Goal: Obtain resource: Download file/media

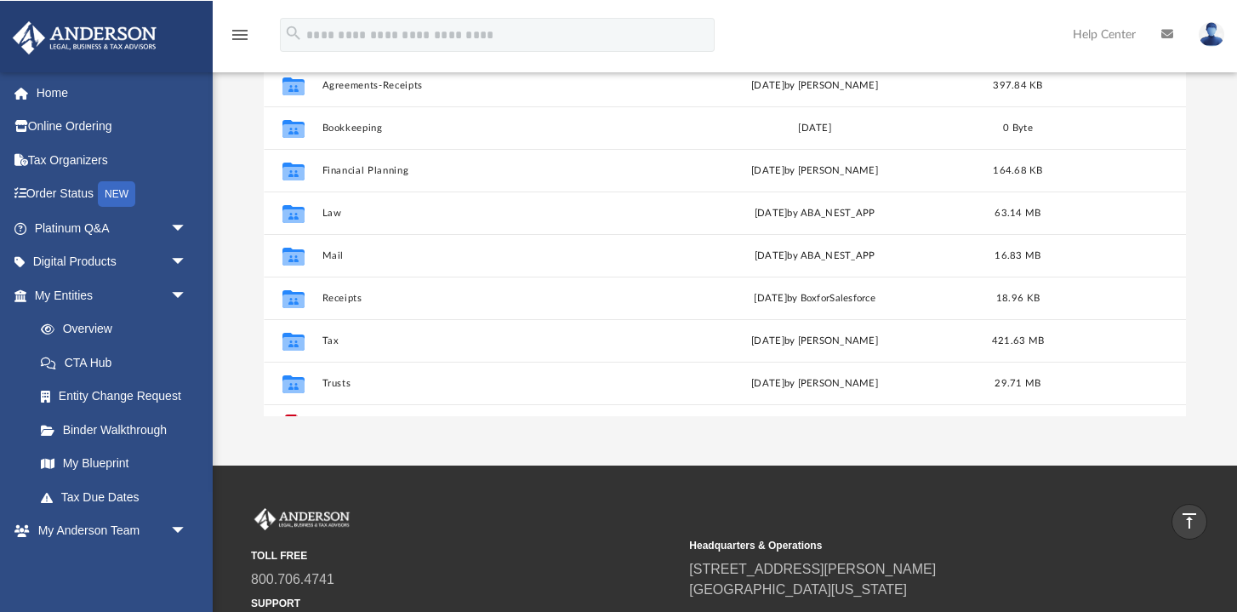
scroll to position [387, 922]
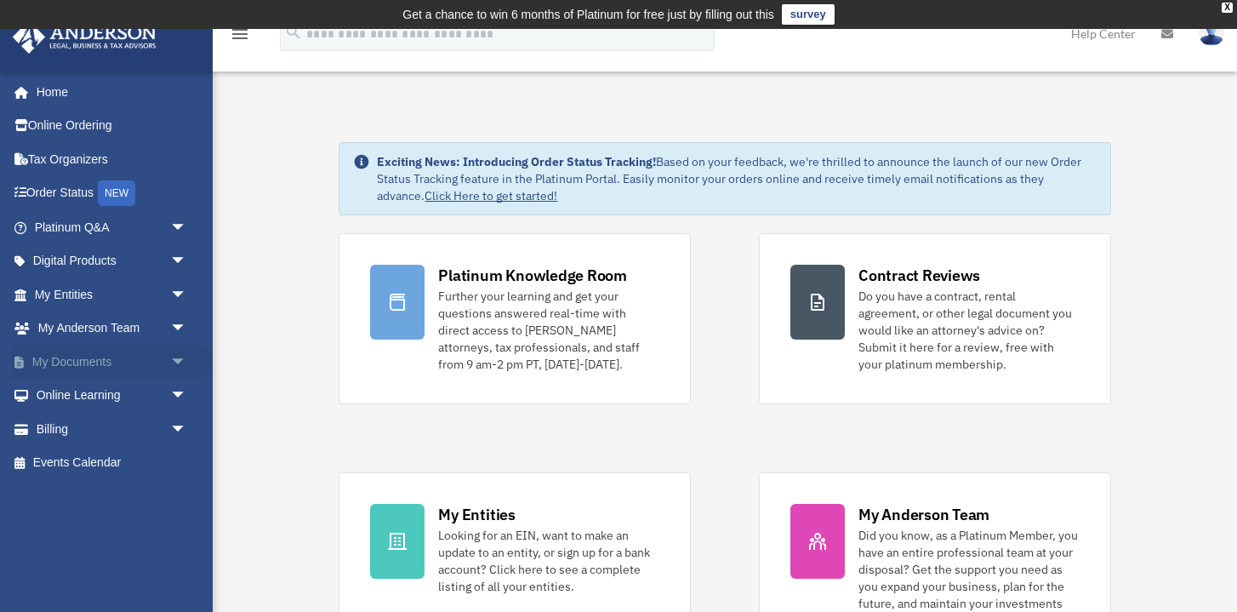
click at [99, 361] on link "My Documents arrow_drop_down" at bounding box center [112, 362] width 201 height 34
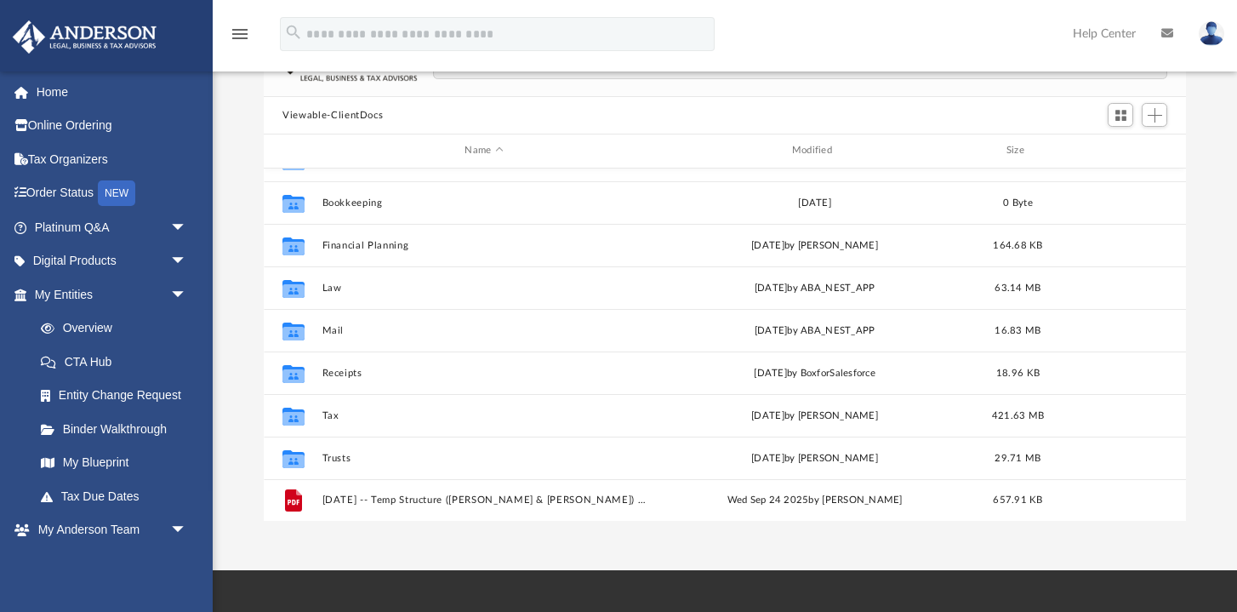
scroll to position [156, 0]
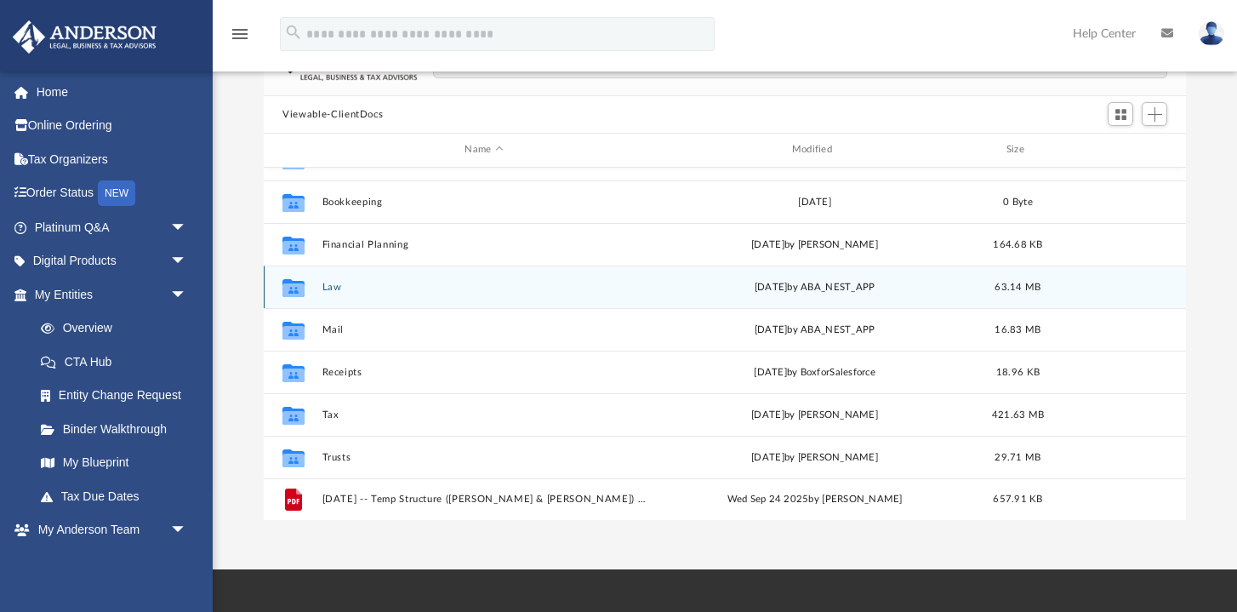
click at [337, 289] on button "Law" at bounding box center [484, 287] width 323 height 11
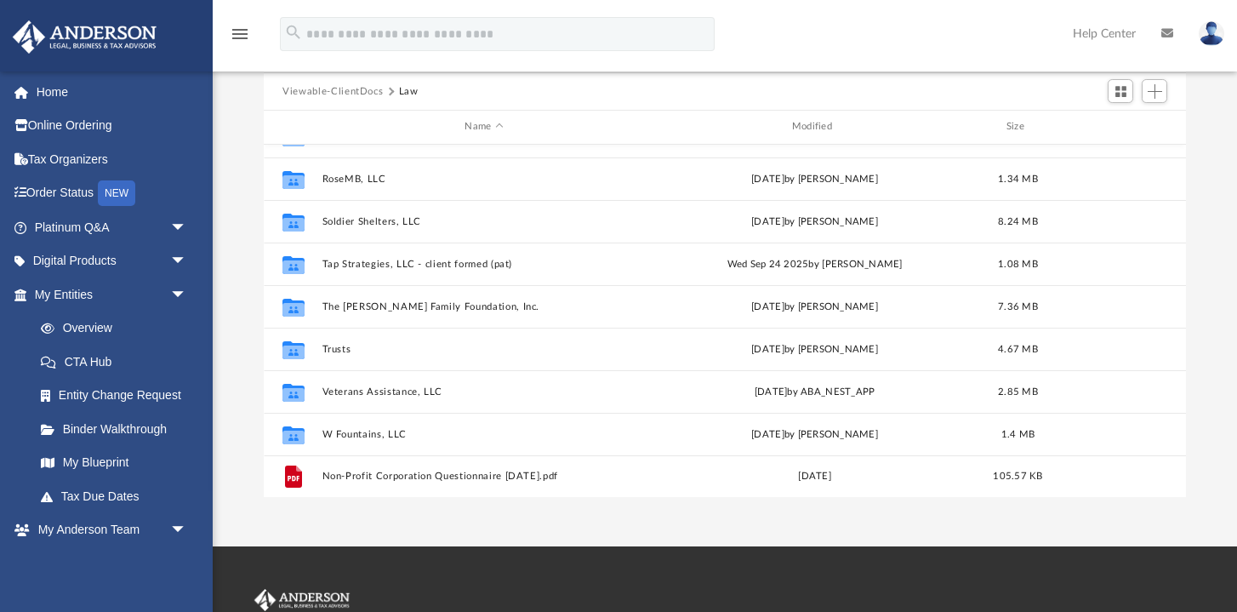
scroll to position [182, 0]
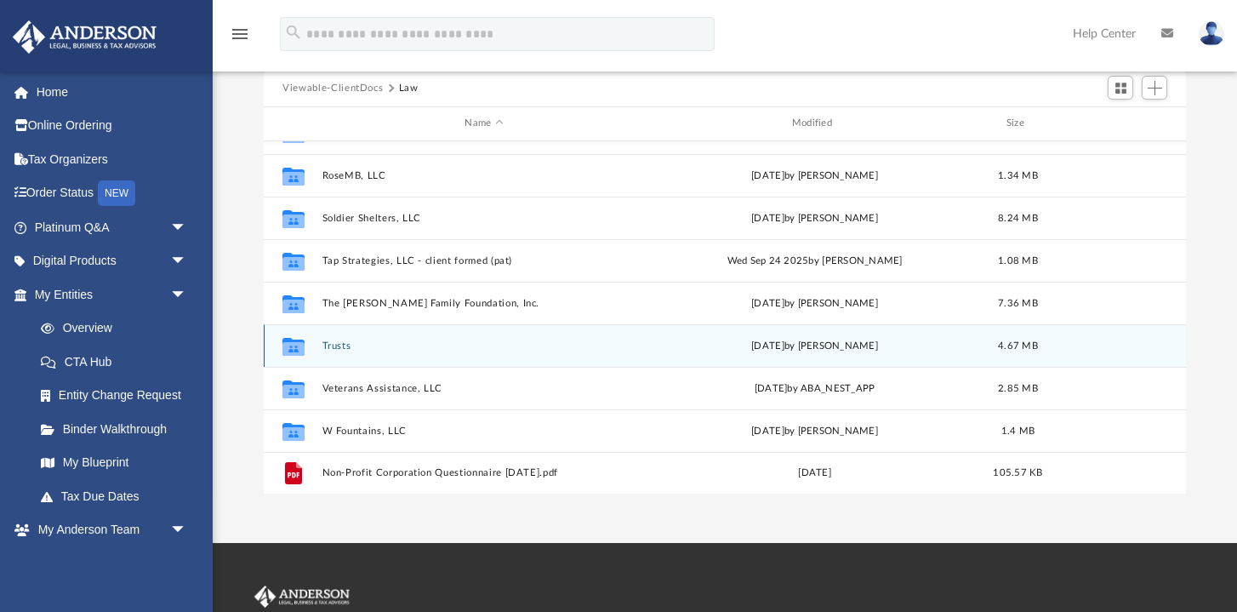
click at [346, 346] on button "Trusts" at bounding box center [484, 345] width 323 height 11
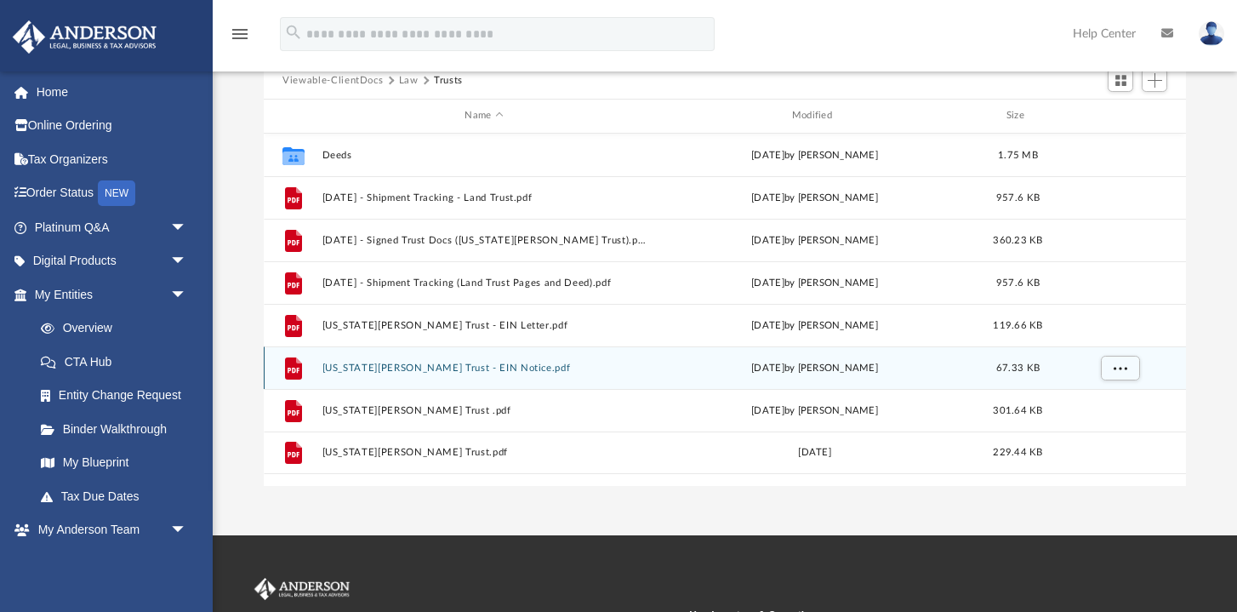
scroll to position [190, 0]
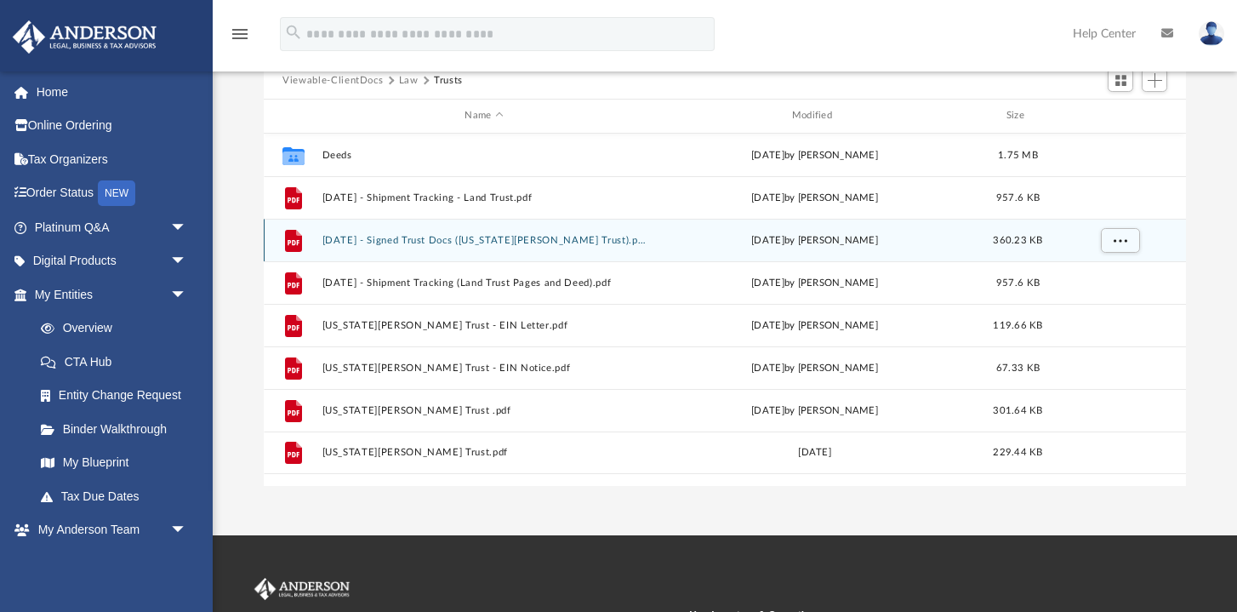
click at [467, 236] on button "2022.01.19 - Signed Trust Docs (Georgia Oakley Trust).pdf" at bounding box center [484, 240] width 323 height 11
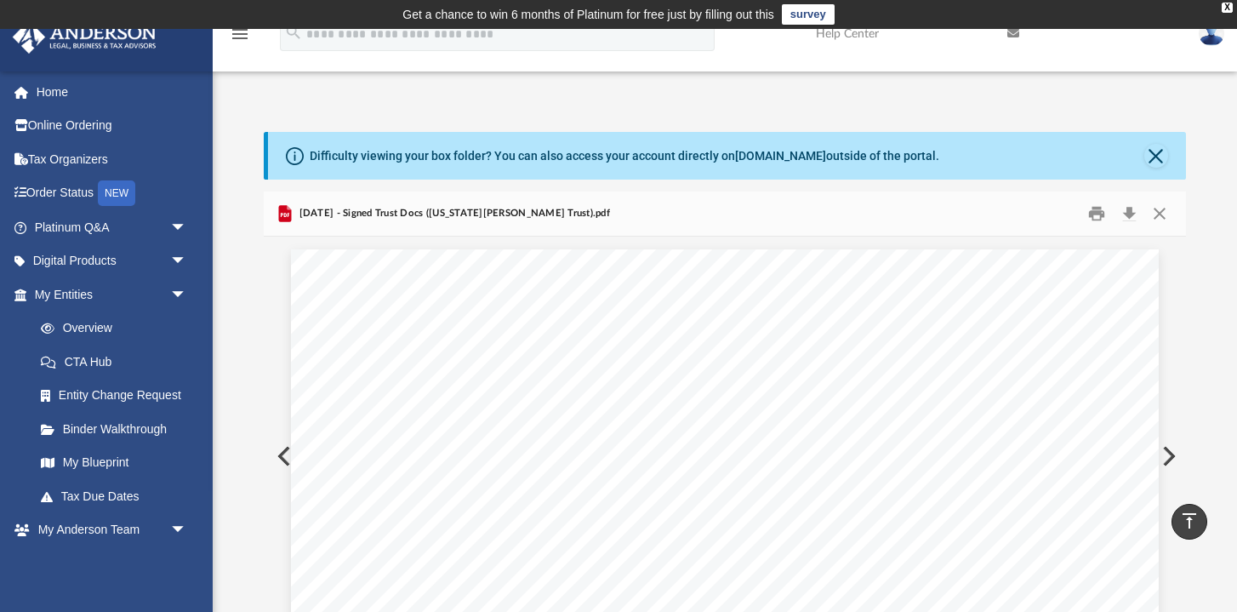
scroll to position [0, 0]
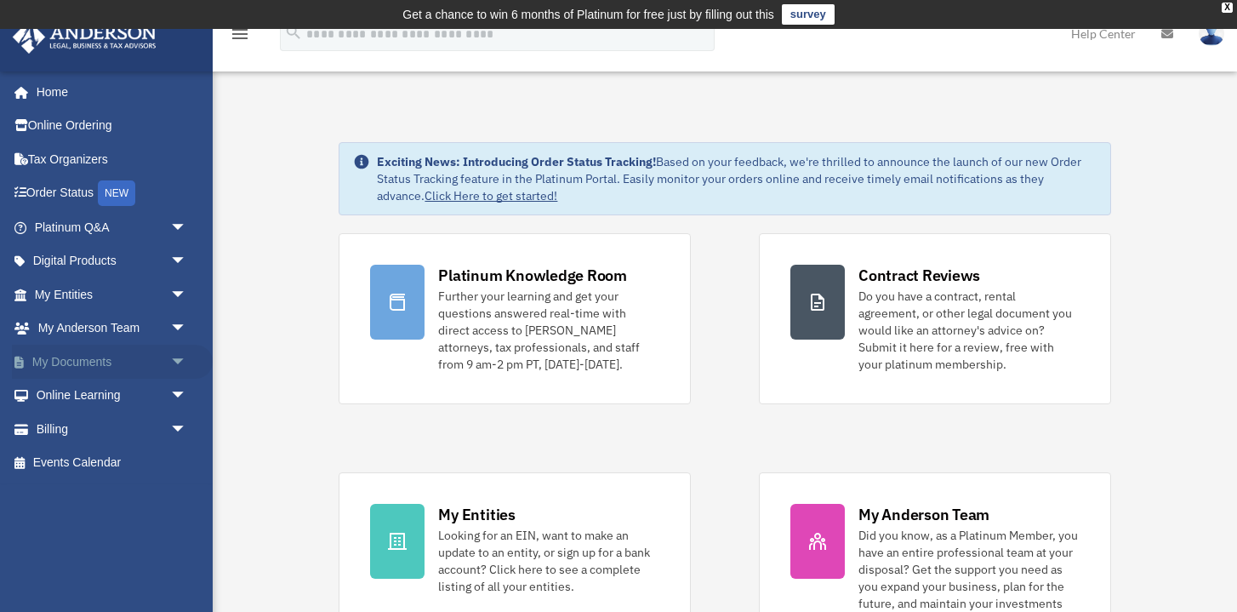
click at [100, 357] on link "My Documents arrow_drop_down" at bounding box center [112, 362] width 201 height 34
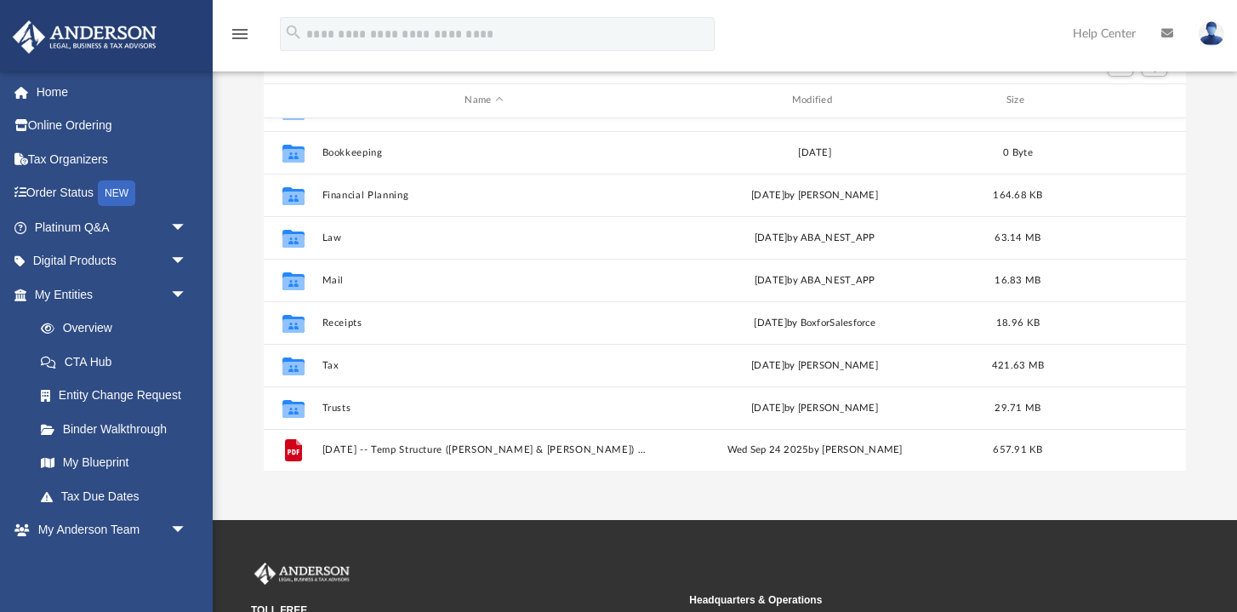
scroll to position [207, 0]
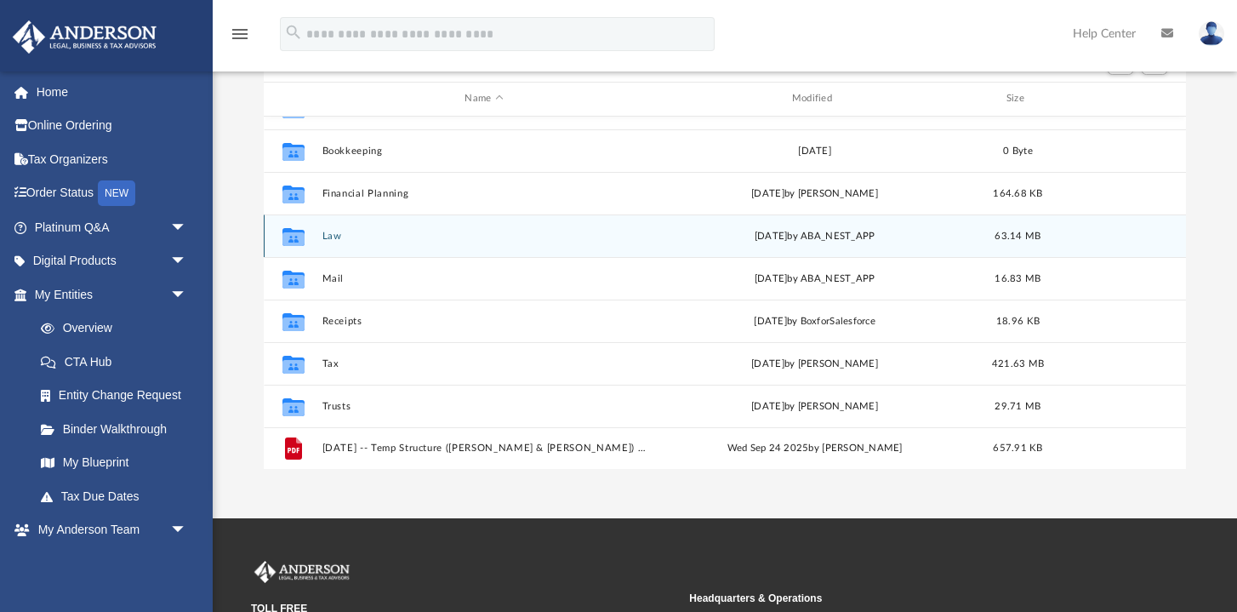
click at [335, 237] on button "Law" at bounding box center [484, 236] width 323 height 11
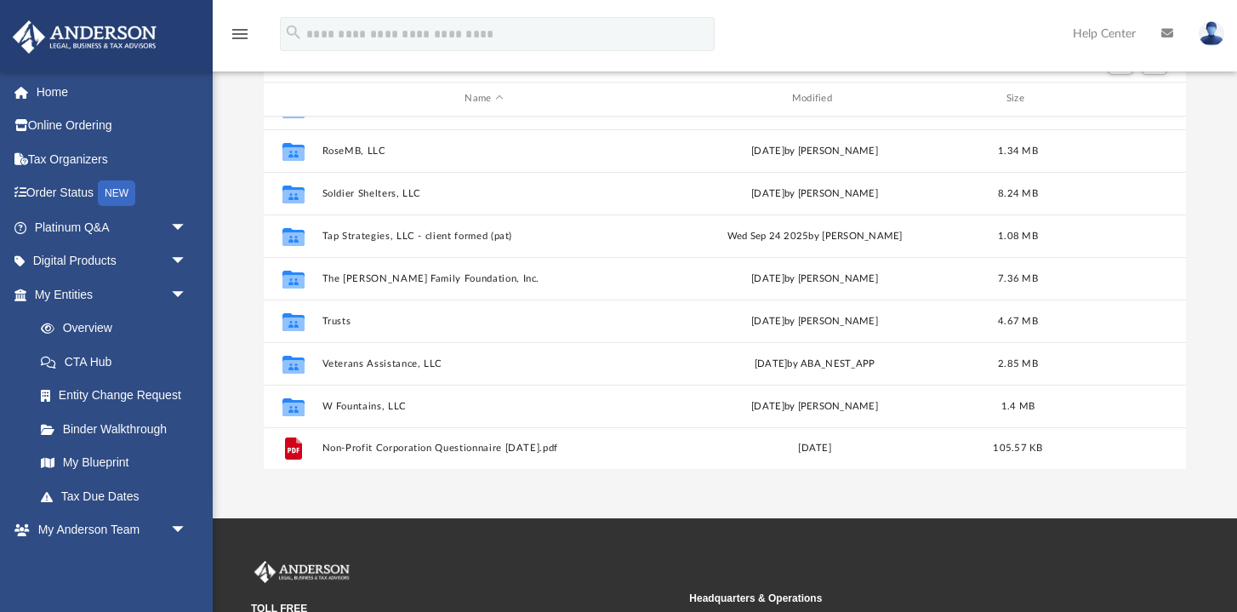
scroll to position [498, 0]
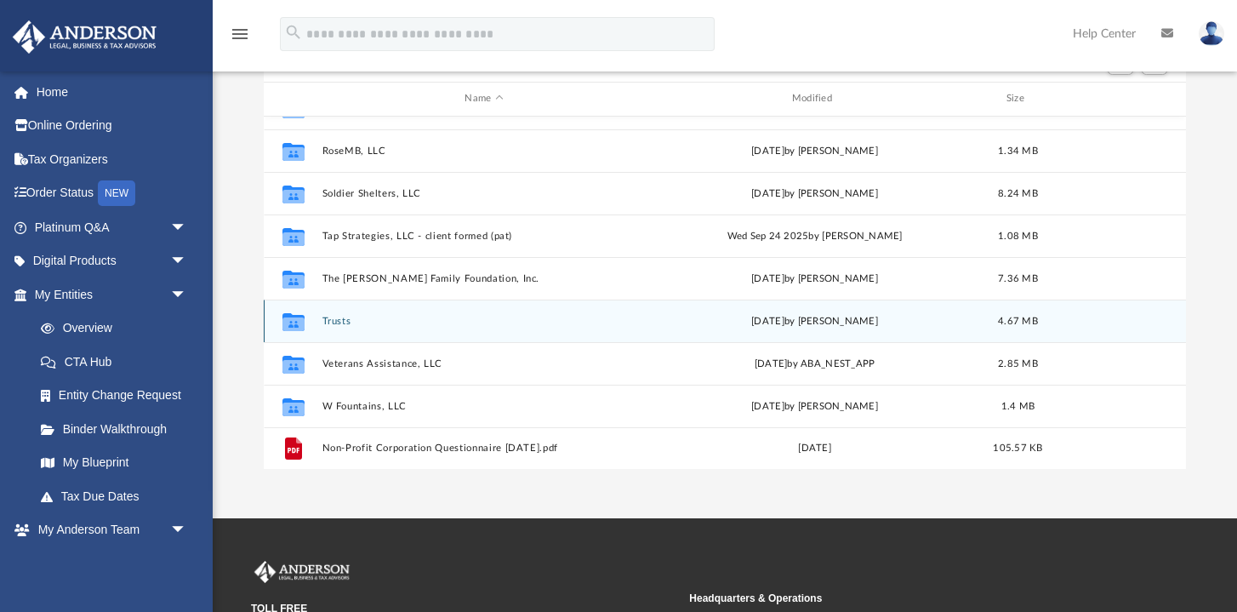
click at [334, 319] on button "Trusts" at bounding box center [484, 321] width 323 height 11
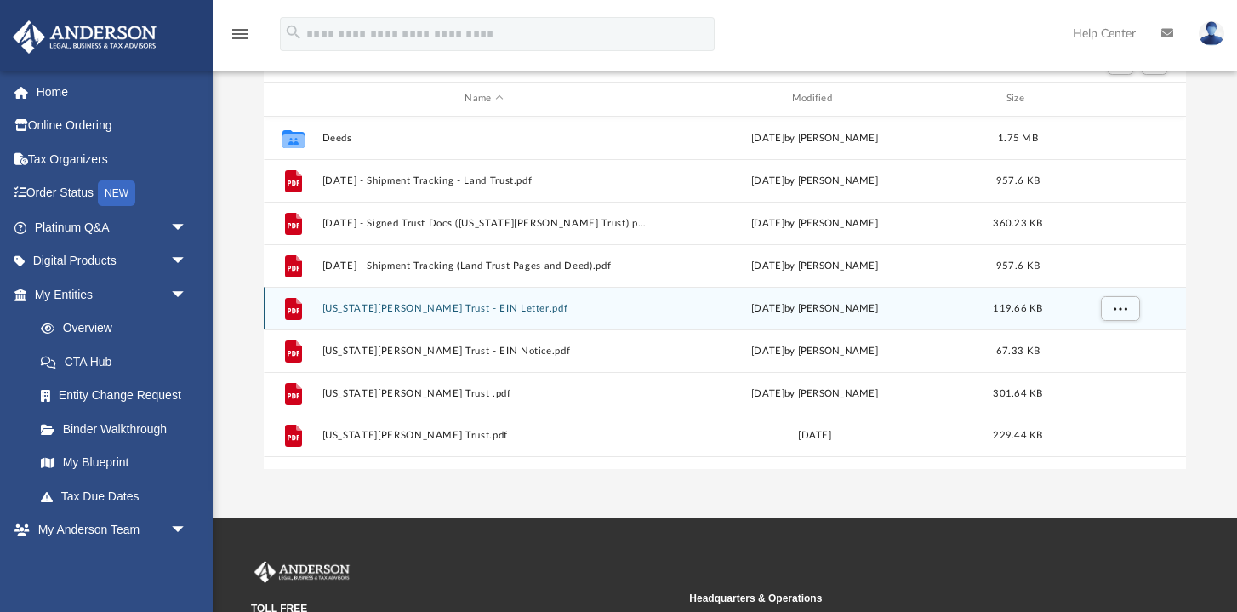
scroll to position [0, 0]
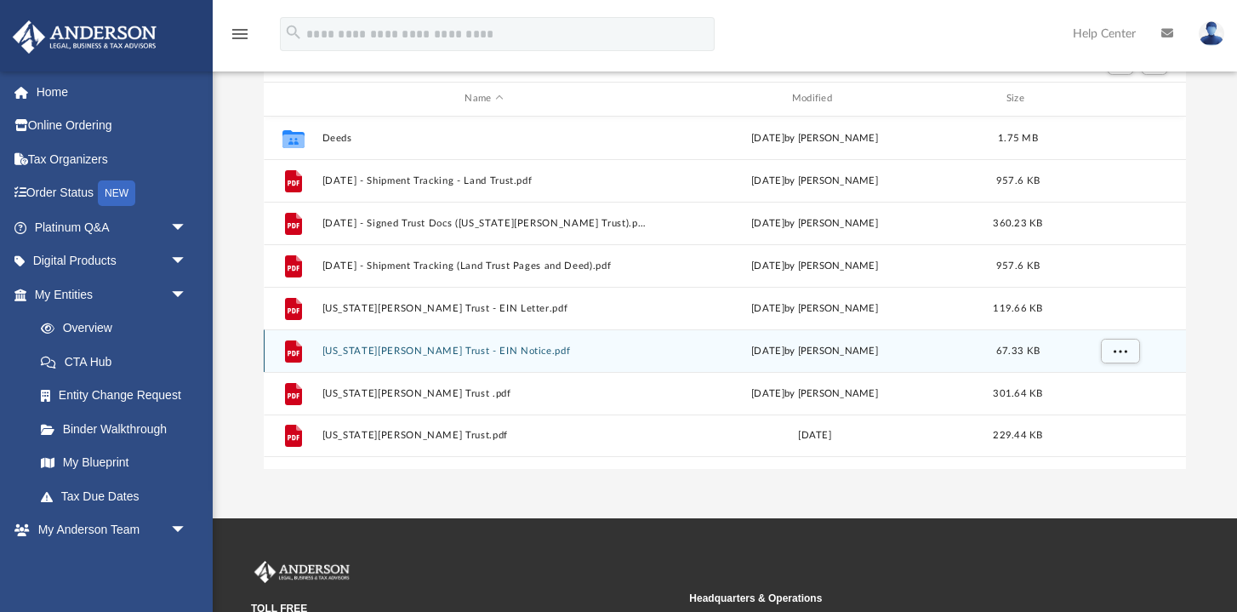
click at [434, 352] on button "Georgia Oakley Trust - EIN Notice.pdf" at bounding box center [484, 351] width 323 height 11
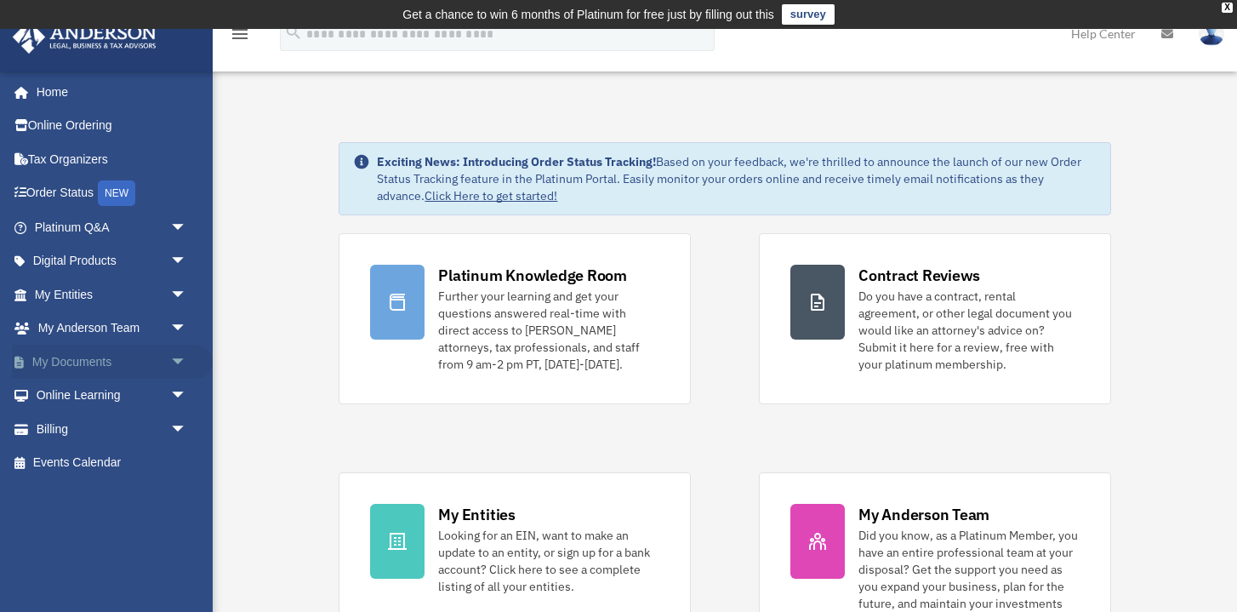
click at [117, 356] on link "My Documents arrow_drop_down" at bounding box center [112, 362] width 201 height 34
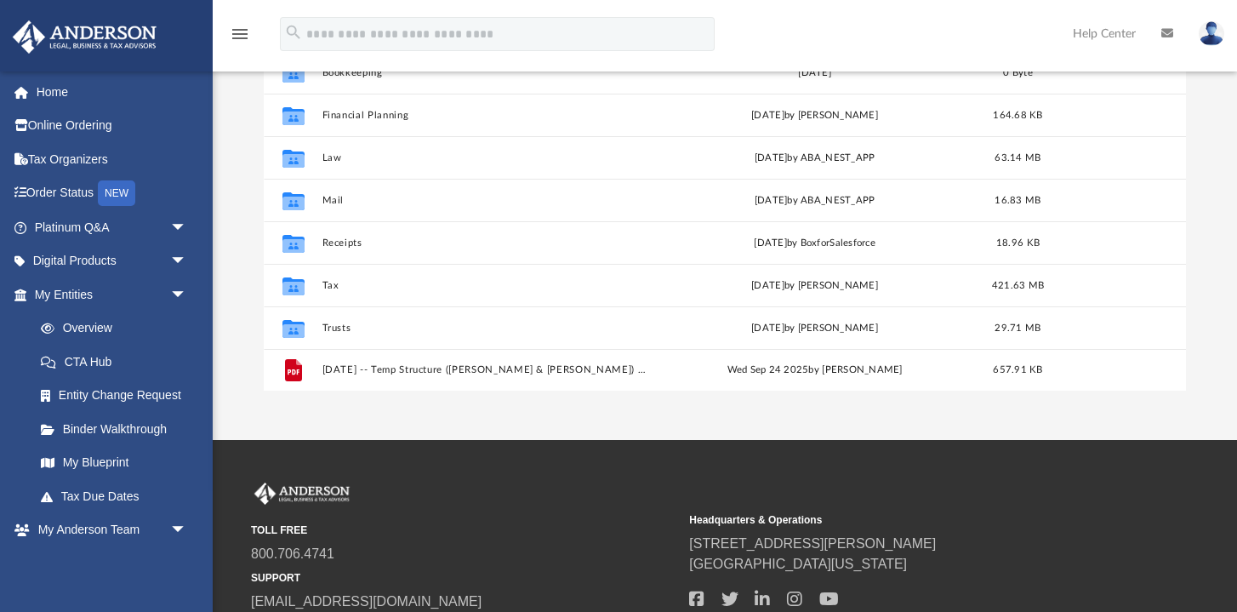
scroll to position [294, 0]
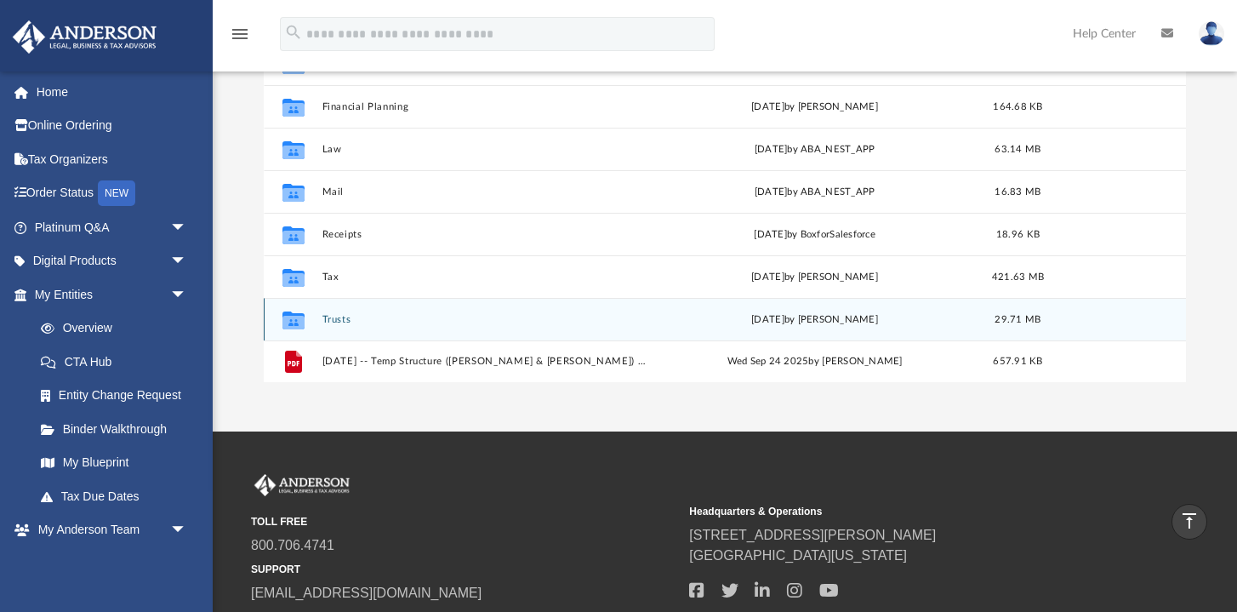
click at [375, 318] on button "Trusts" at bounding box center [484, 319] width 323 height 11
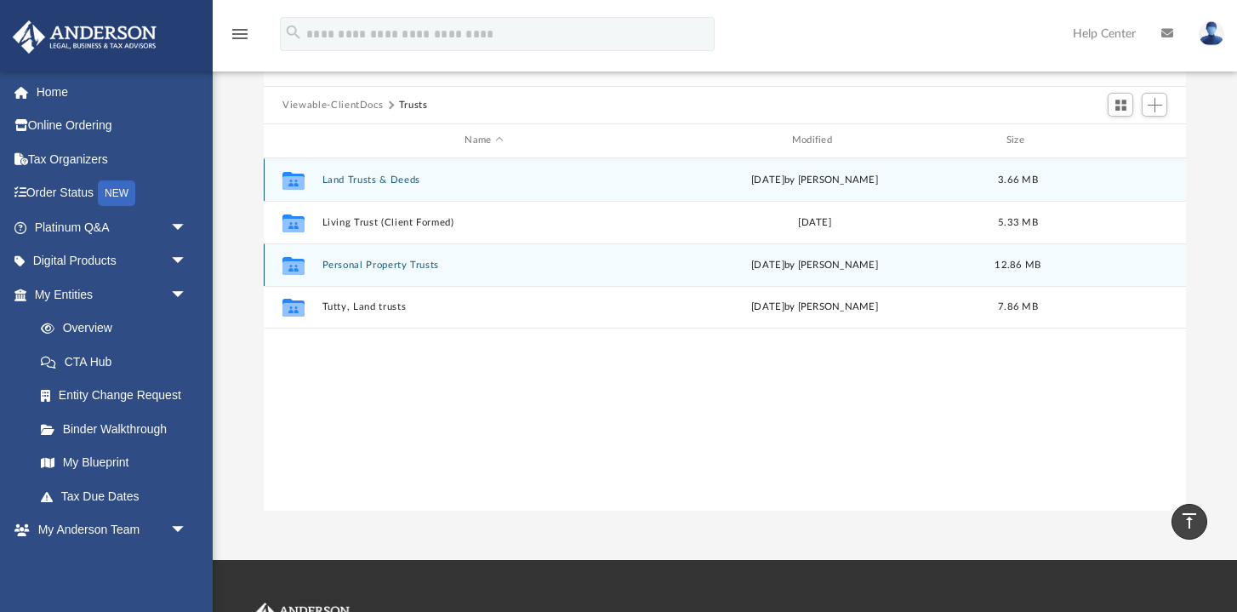
scroll to position [161, 0]
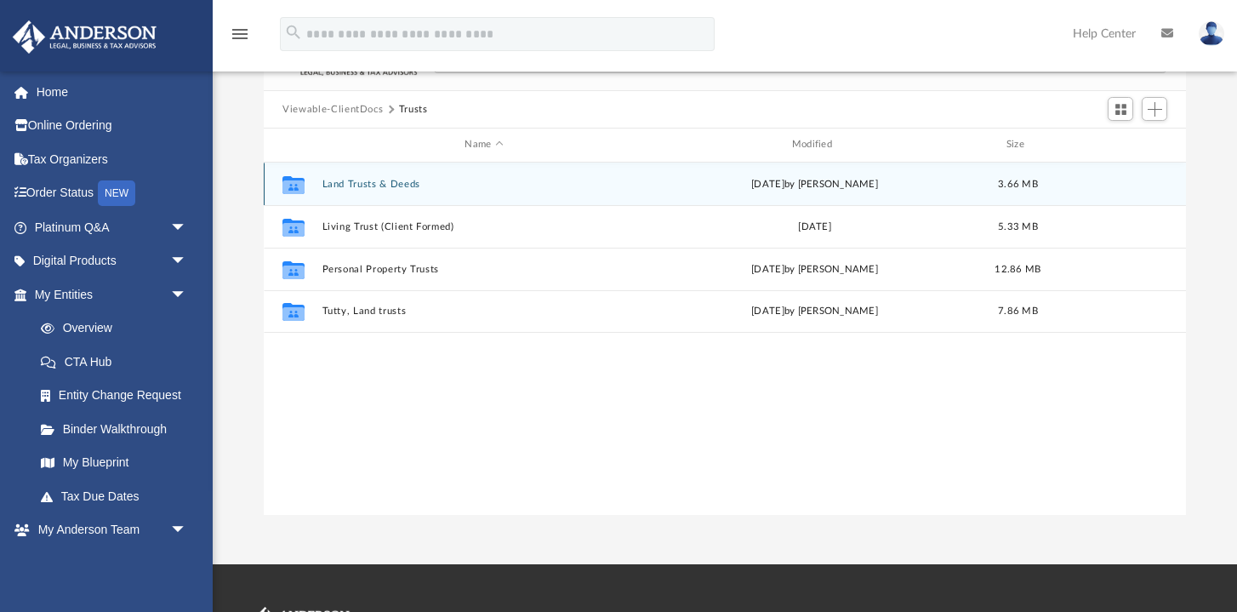
click at [404, 185] on button "Land Trusts & Deeds" at bounding box center [484, 184] width 323 height 11
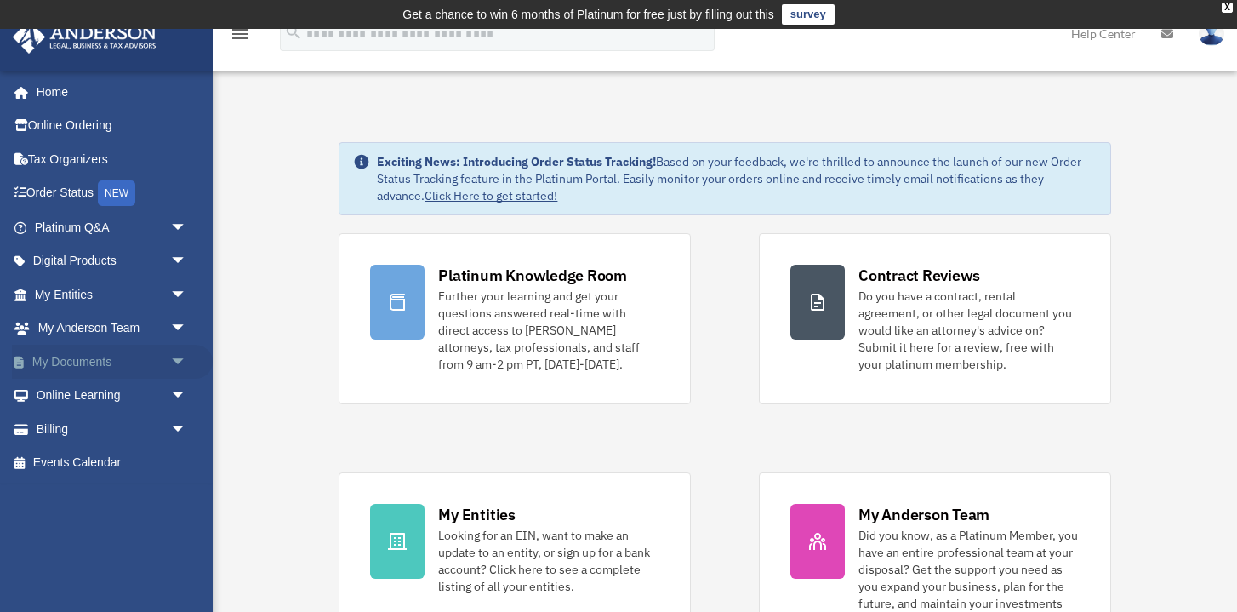
click at [105, 354] on link "My Documents arrow_drop_down" at bounding box center [112, 362] width 201 height 34
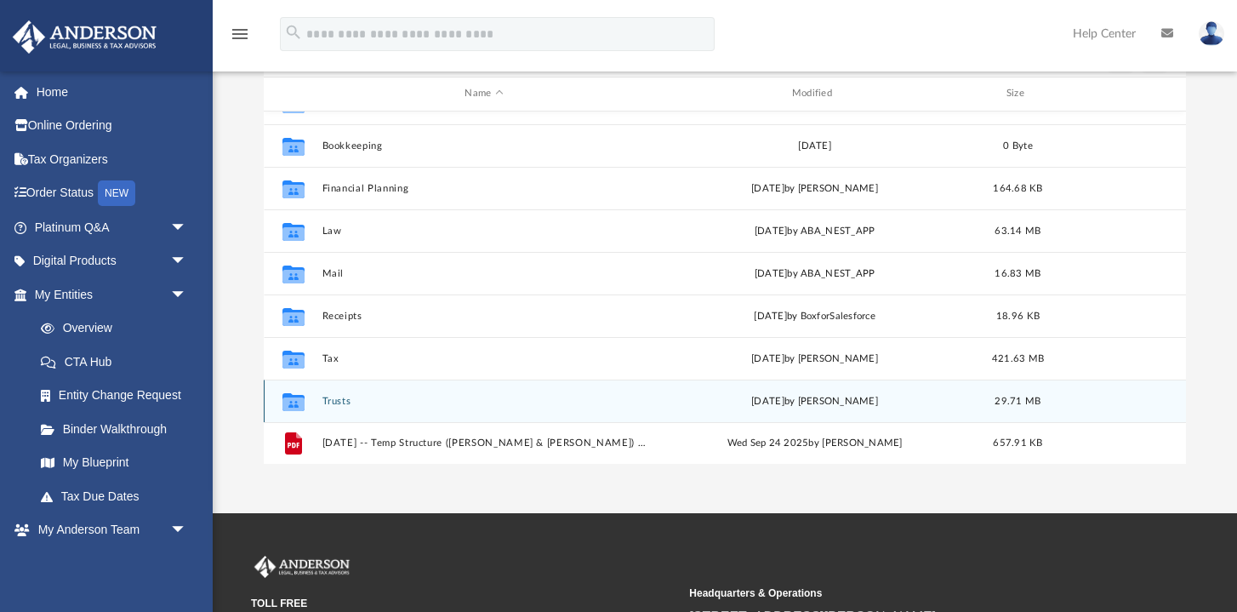
scroll to position [14, 0]
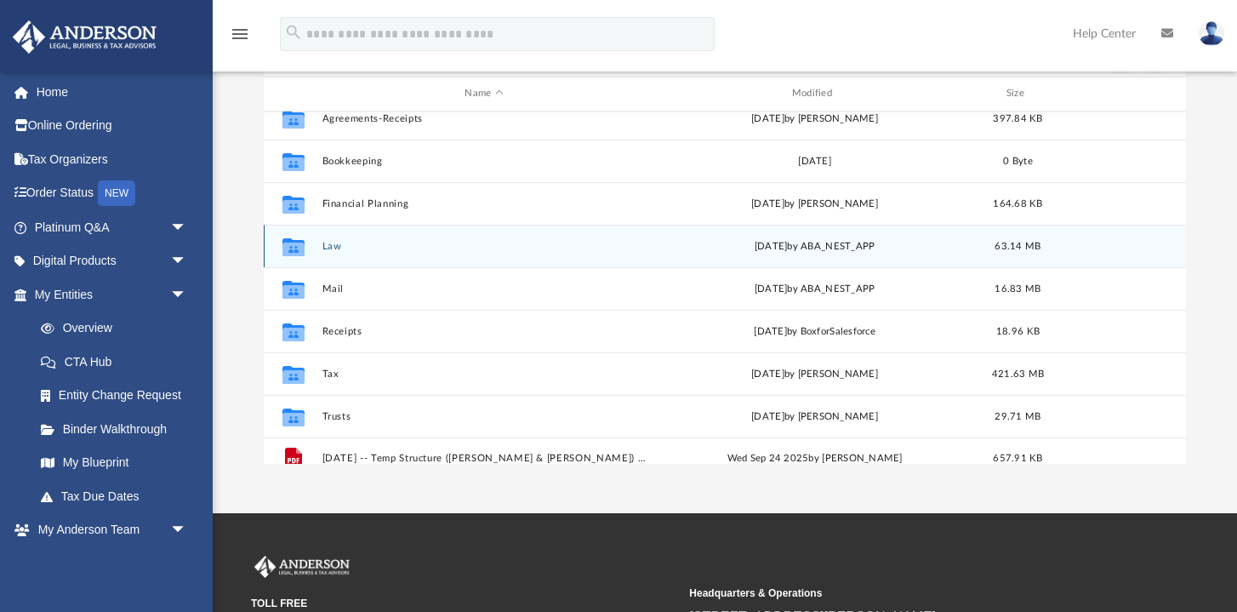
click at [323, 248] on button "Law" at bounding box center [484, 246] width 323 height 11
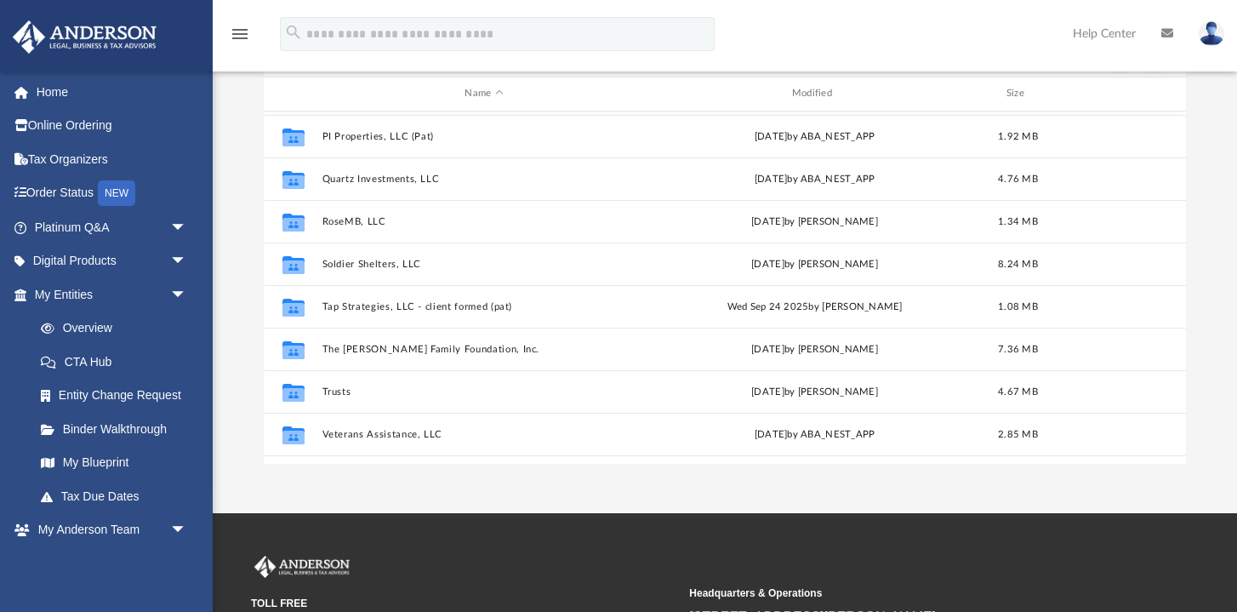
scroll to position [428, 0]
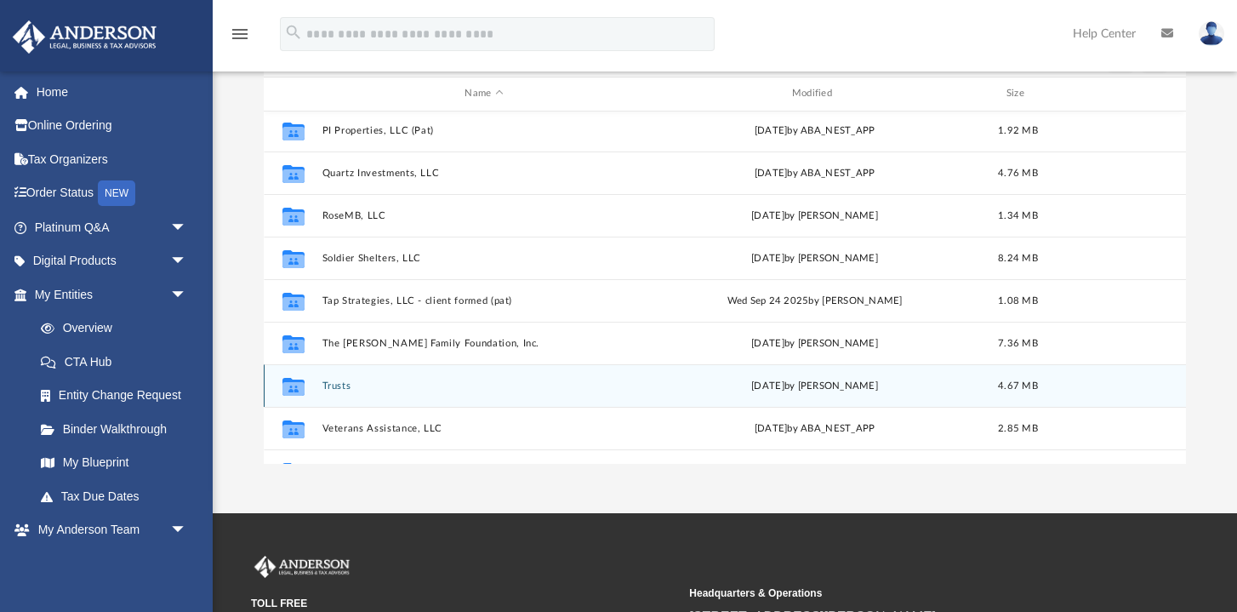
click at [339, 382] on button "Trusts" at bounding box center [484, 385] width 323 height 11
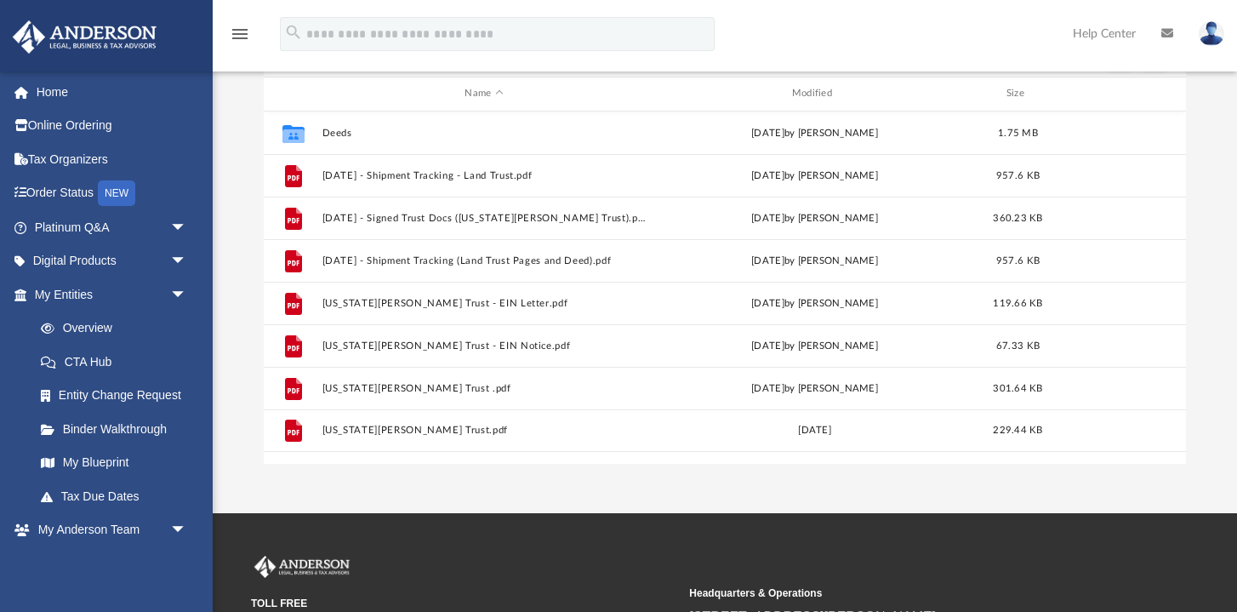
scroll to position [0, 0]
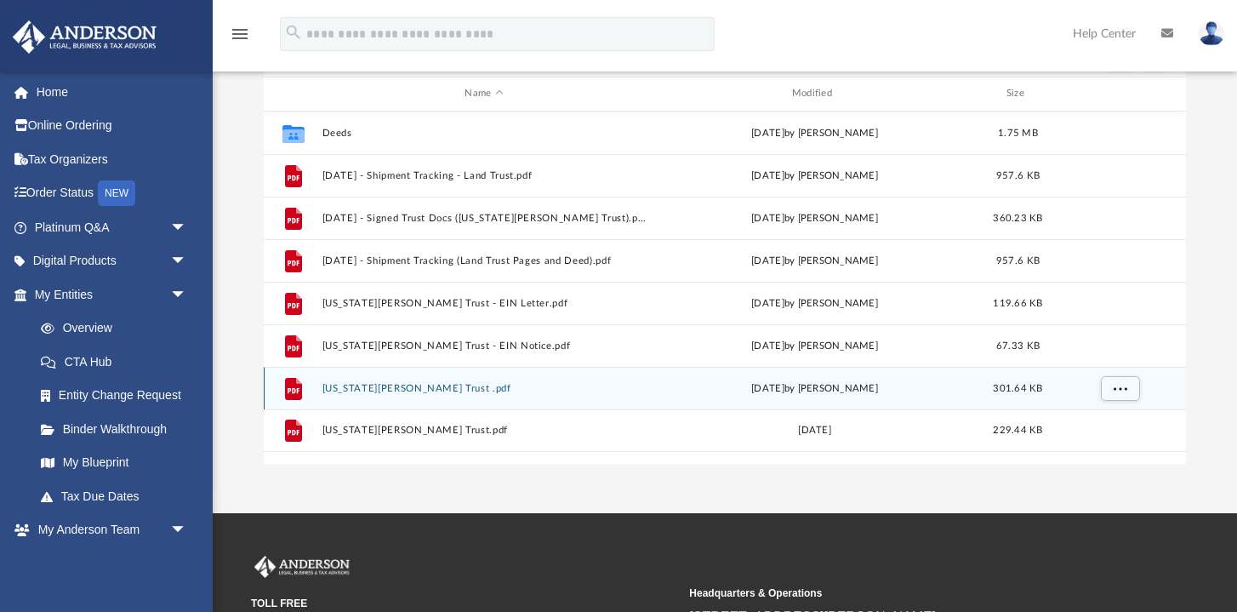
click at [409, 389] on button "Georgia Oakley Trust .pdf" at bounding box center [484, 388] width 323 height 11
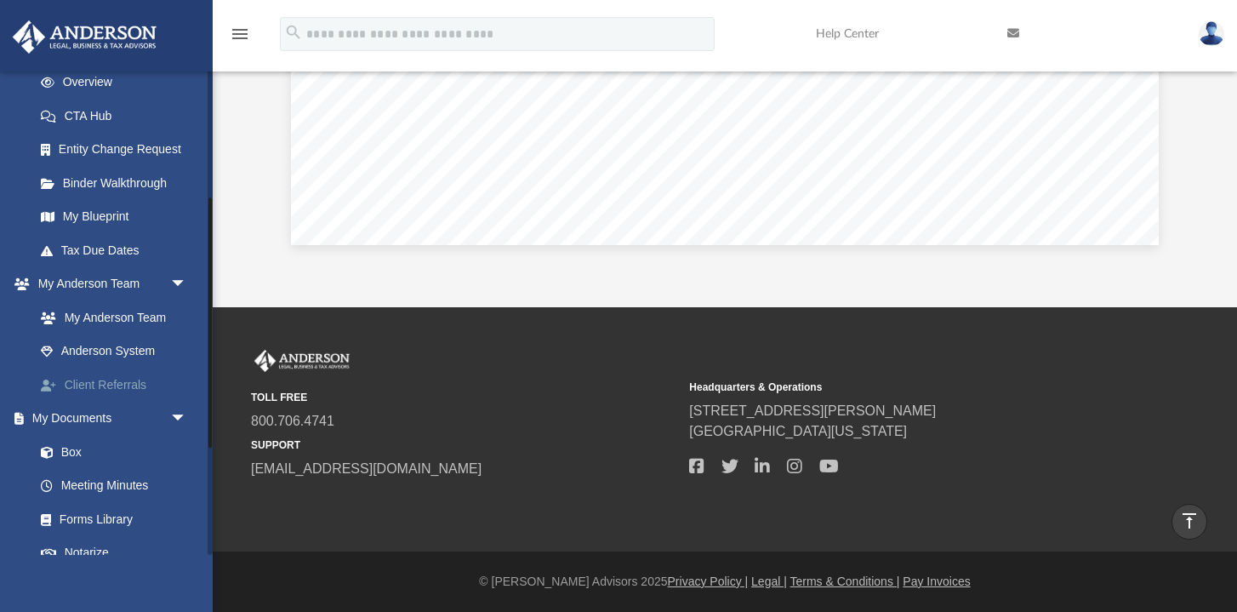
scroll to position [247, 0]
click at [79, 412] on link "My Documents arrow_drop_down" at bounding box center [112, 418] width 201 height 34
click at [71, 445] on link "Box" at bounding box center [118, 451] width 189 height 34
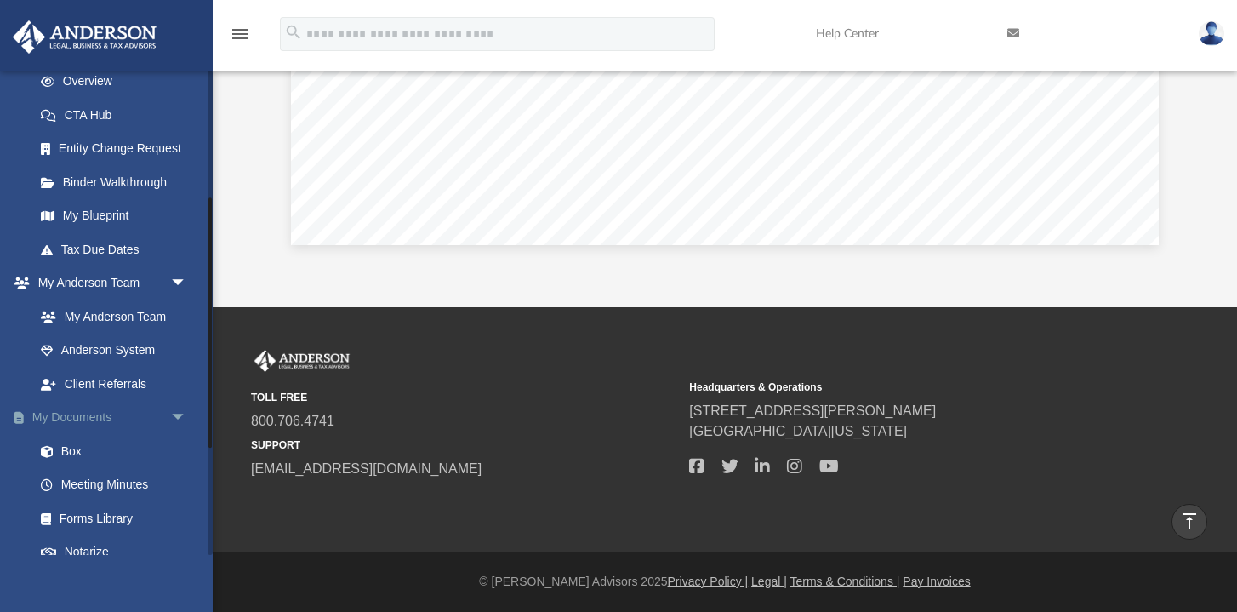
click at [116, 410] on link "My Documents arrow_drop_down" at bounding box center [112, 418] width 201 height 34
click at [95, 410] on link "My Documents arrow_drop_down" at bounding box center [112, 418] width 201 height 34
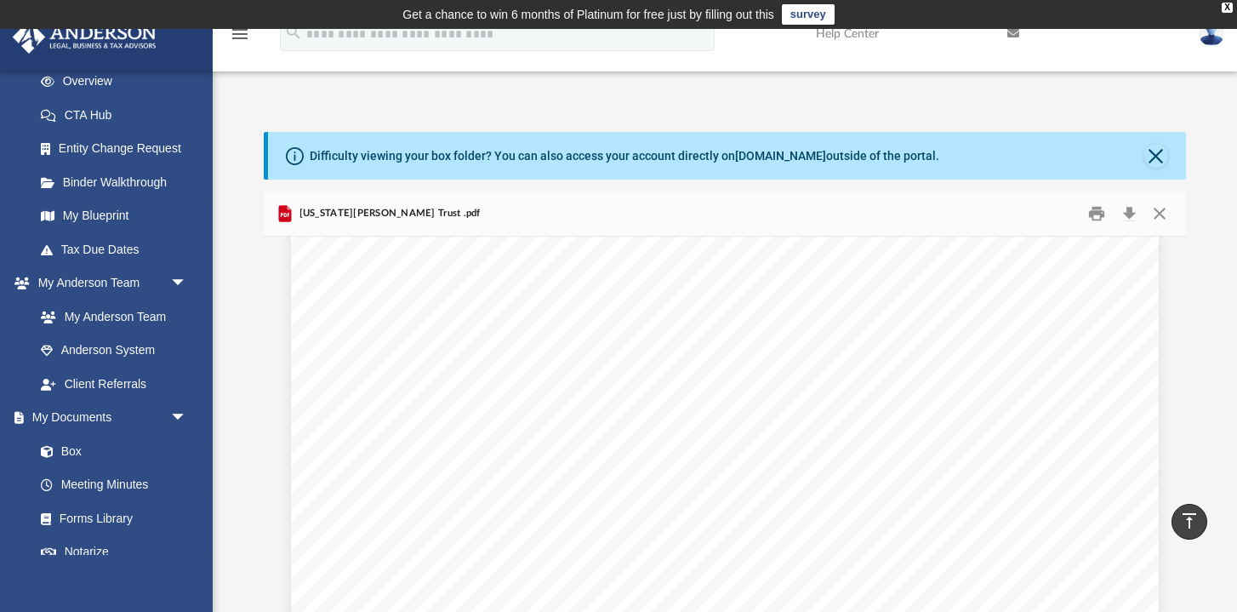
scroll to position [0, 0]
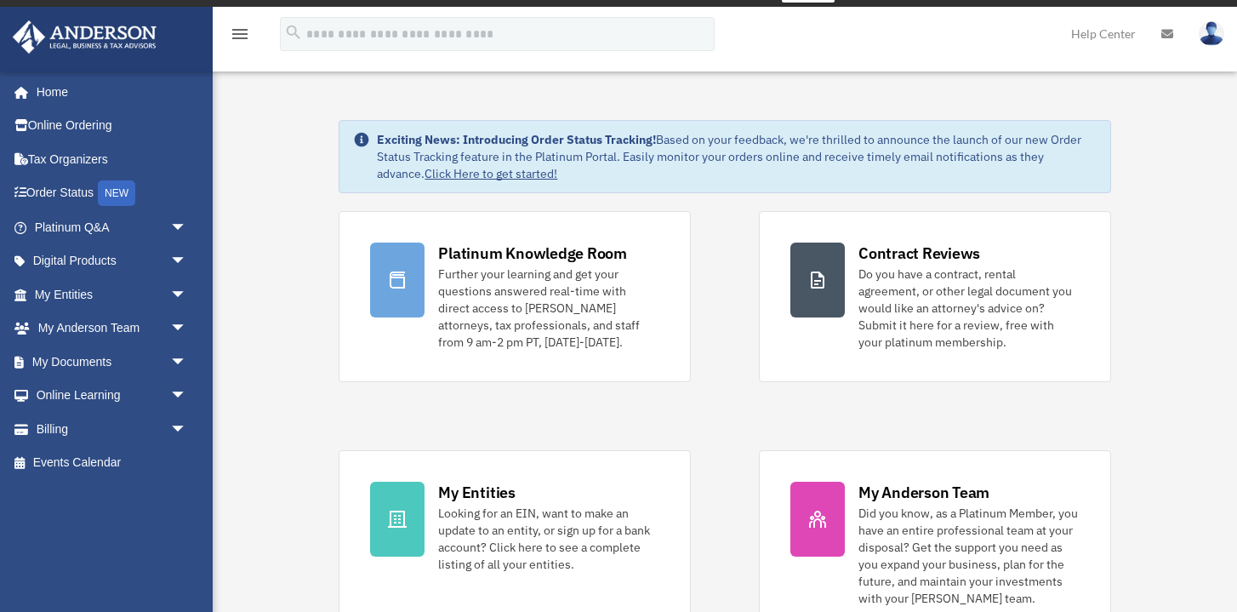
scroll to position [25, 0]
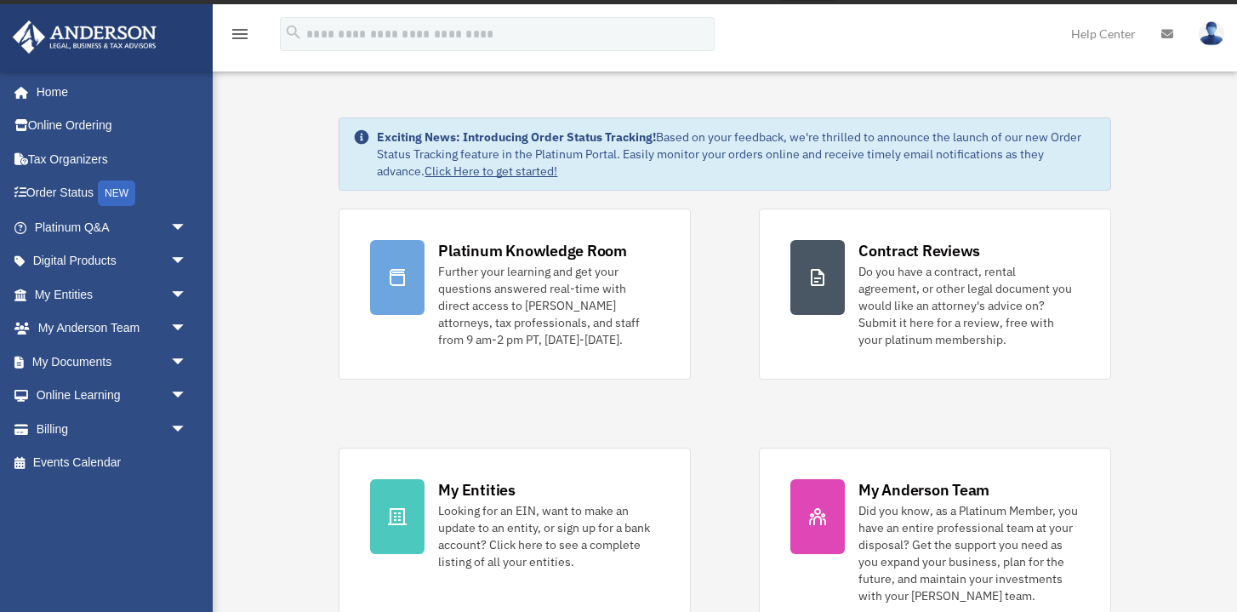
click at [105, 354] on link "My Documents arrow_drop_down" at bounding box center [112, 362] width 201 height 34
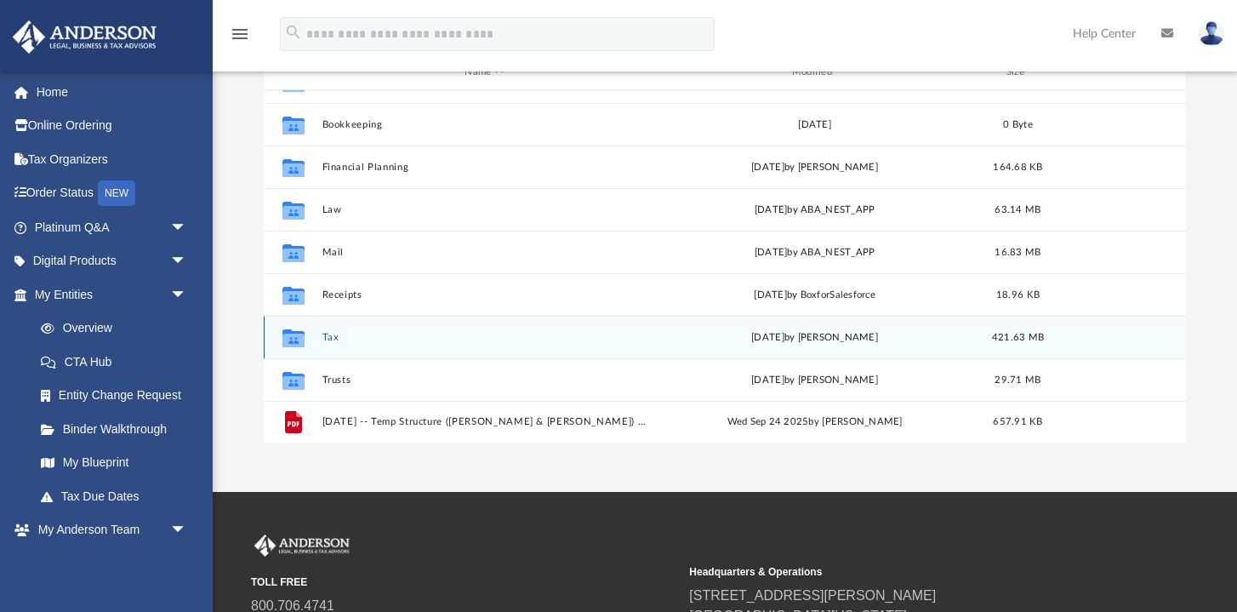
scroll to position [244, 0]
